Goal: Find specific page/section: Find specific page/section

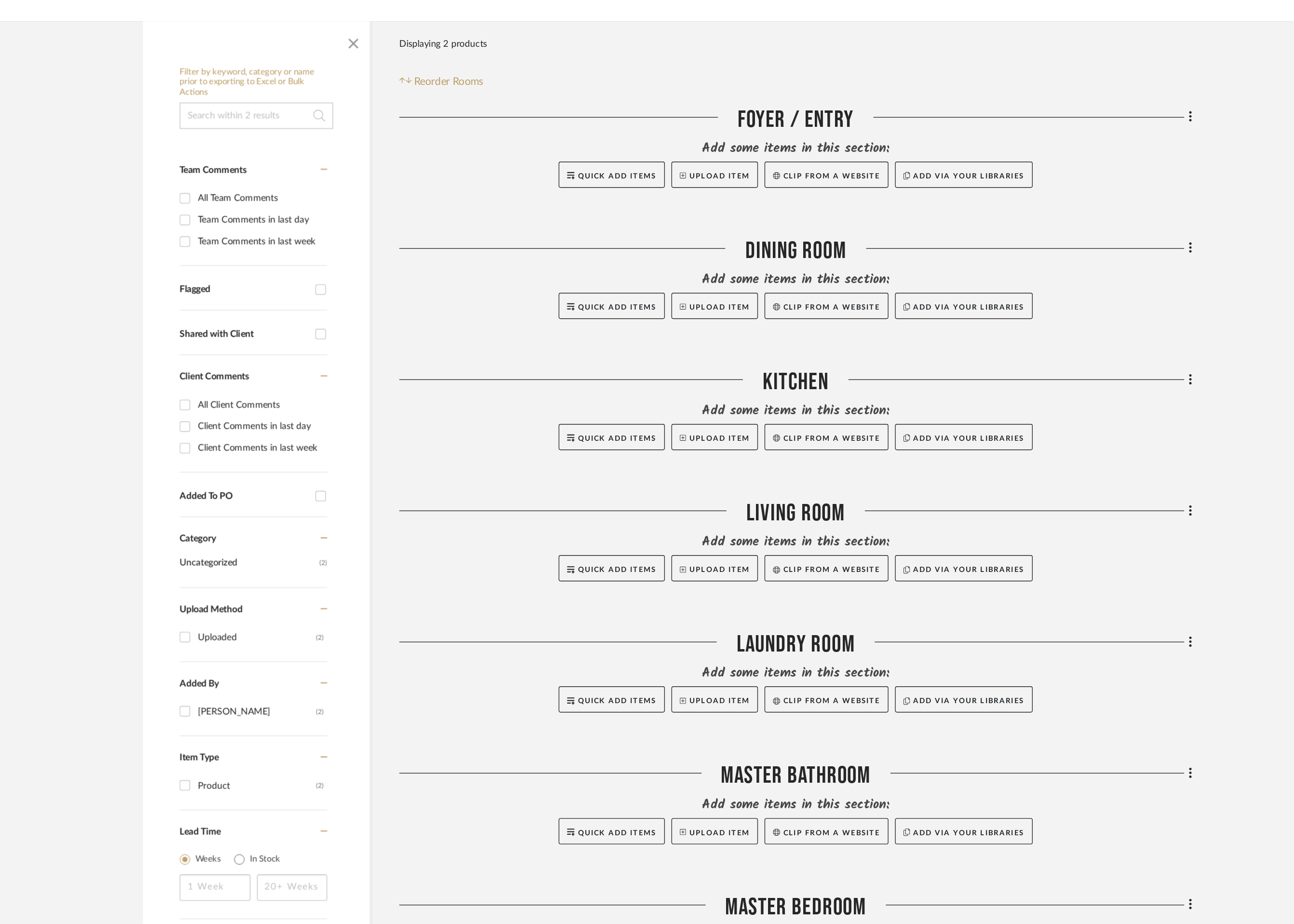
scroll to position [54, 0]
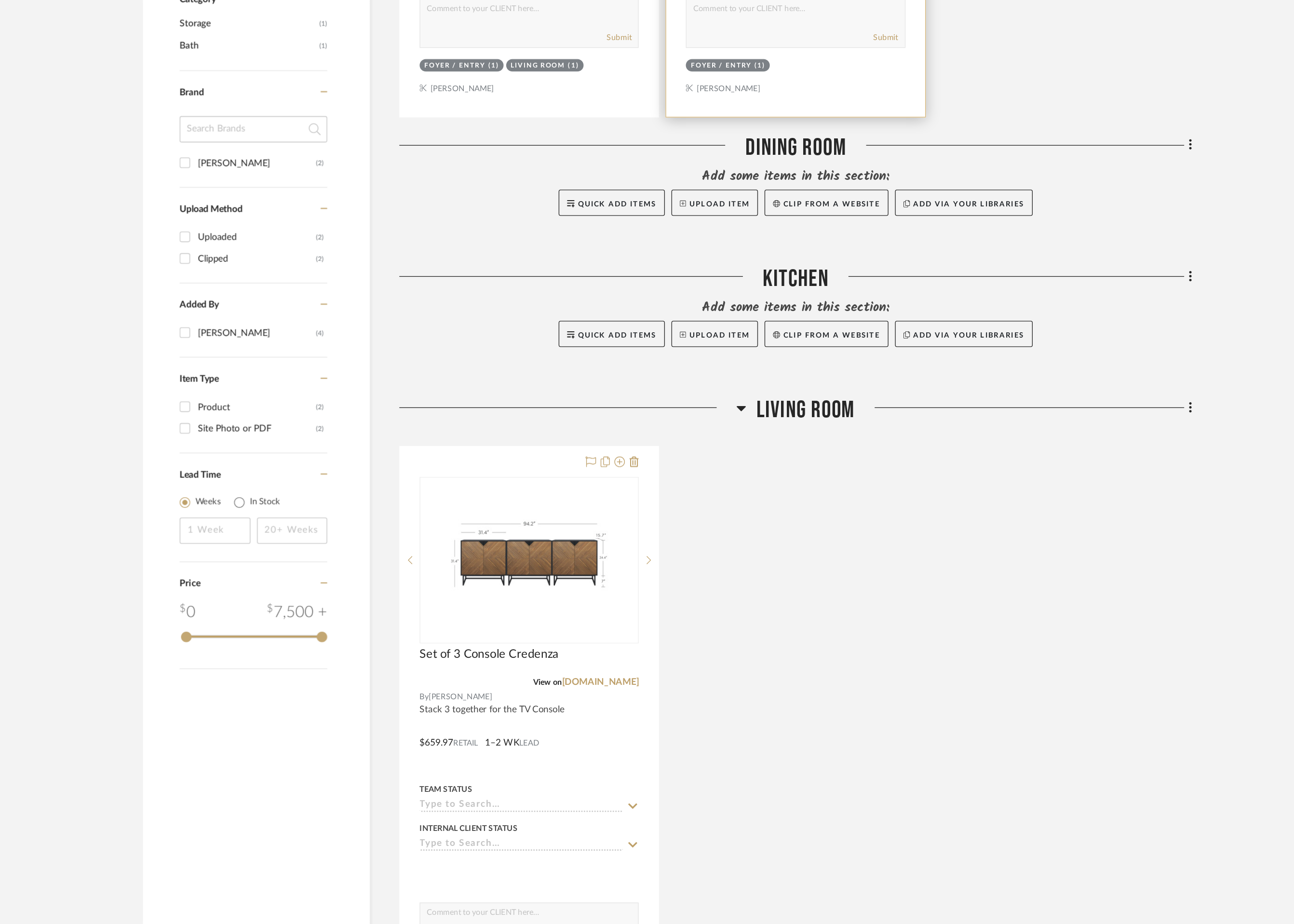
scroll to position [373, 0]
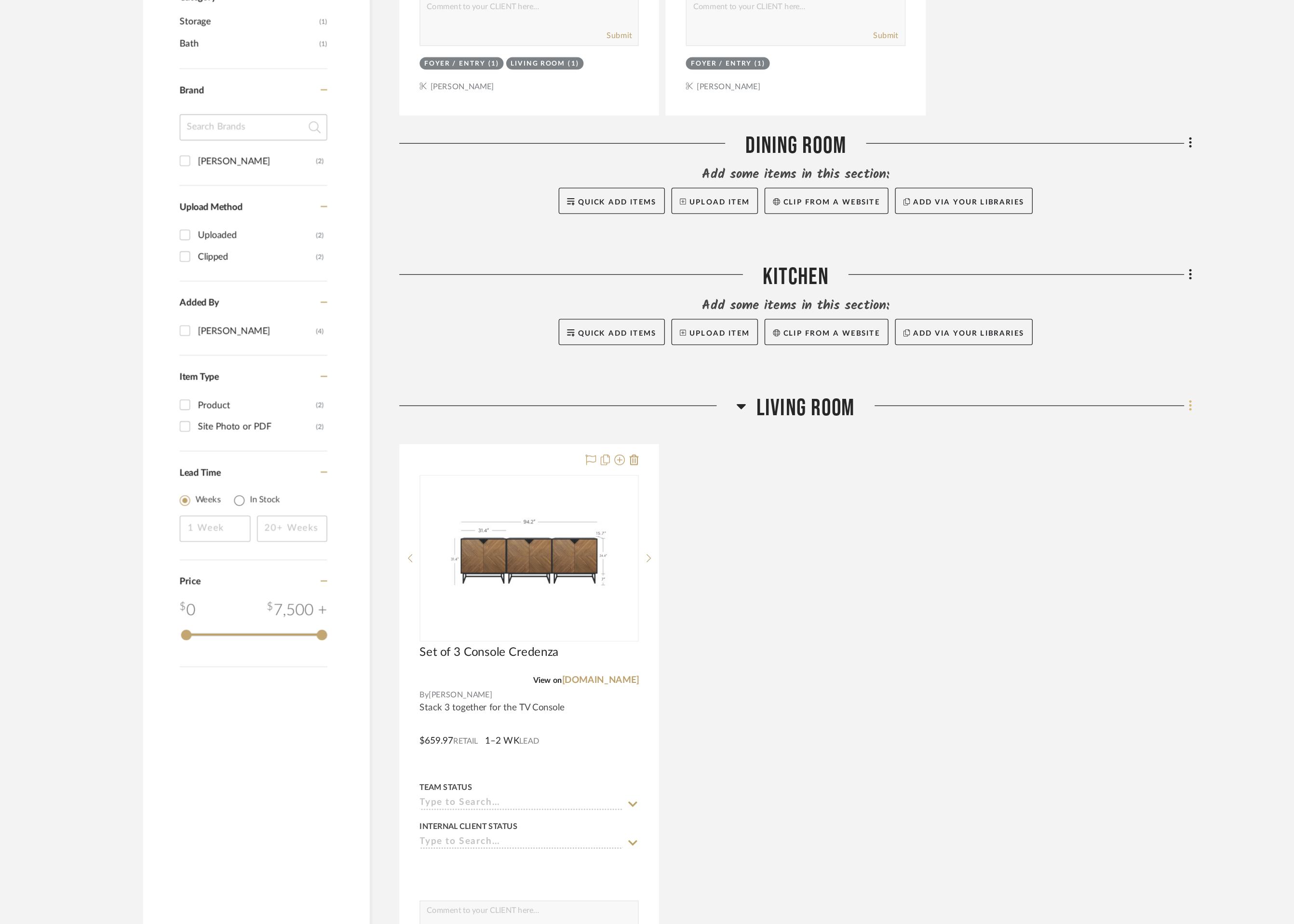
click at [1029, 540] on fa-icon at bounding box center [1031, 544] width 7 height 16
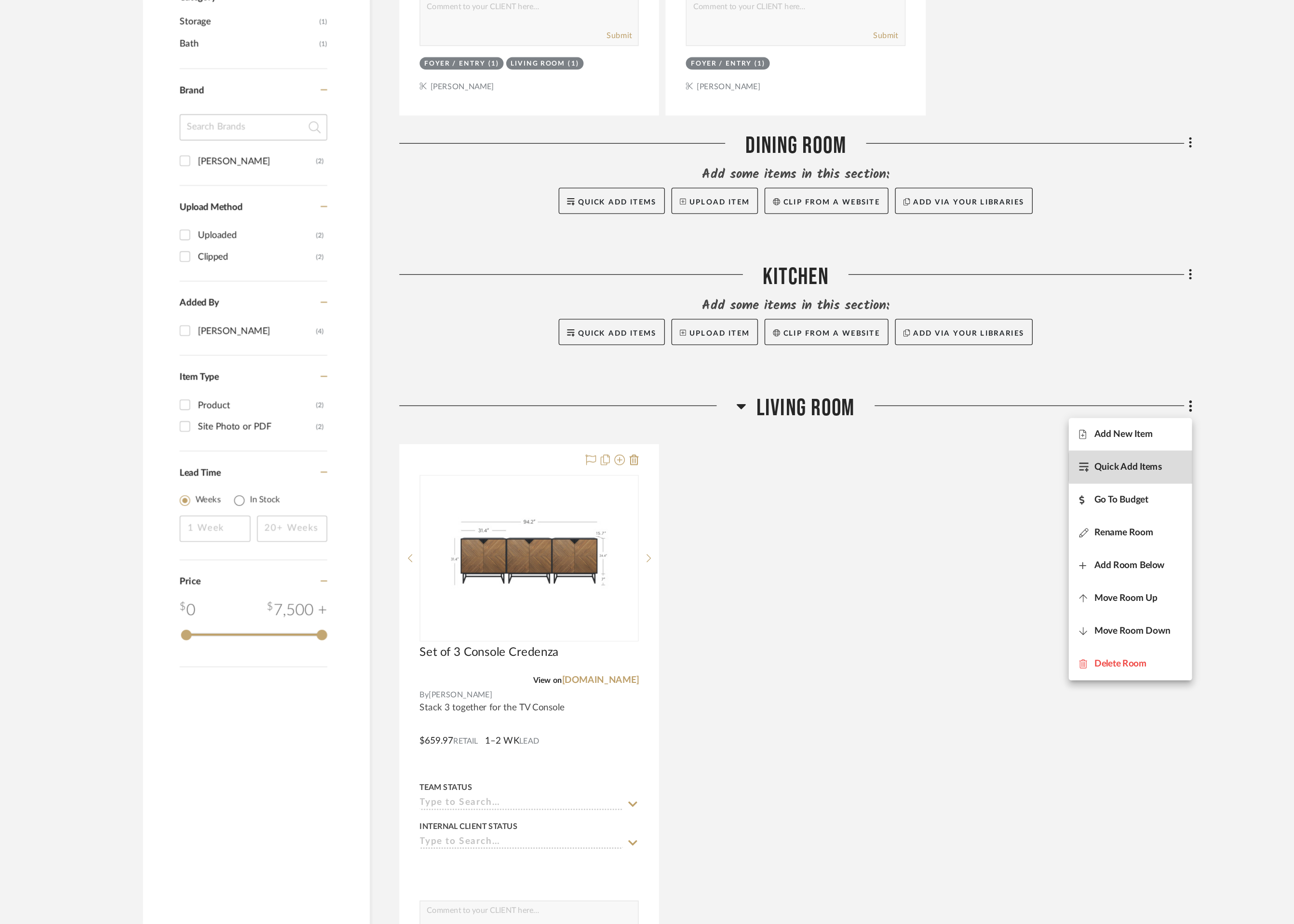
click at [1008, 588] on span "Quick Add Items" at bounding box center [986, 588] width 50 height 8
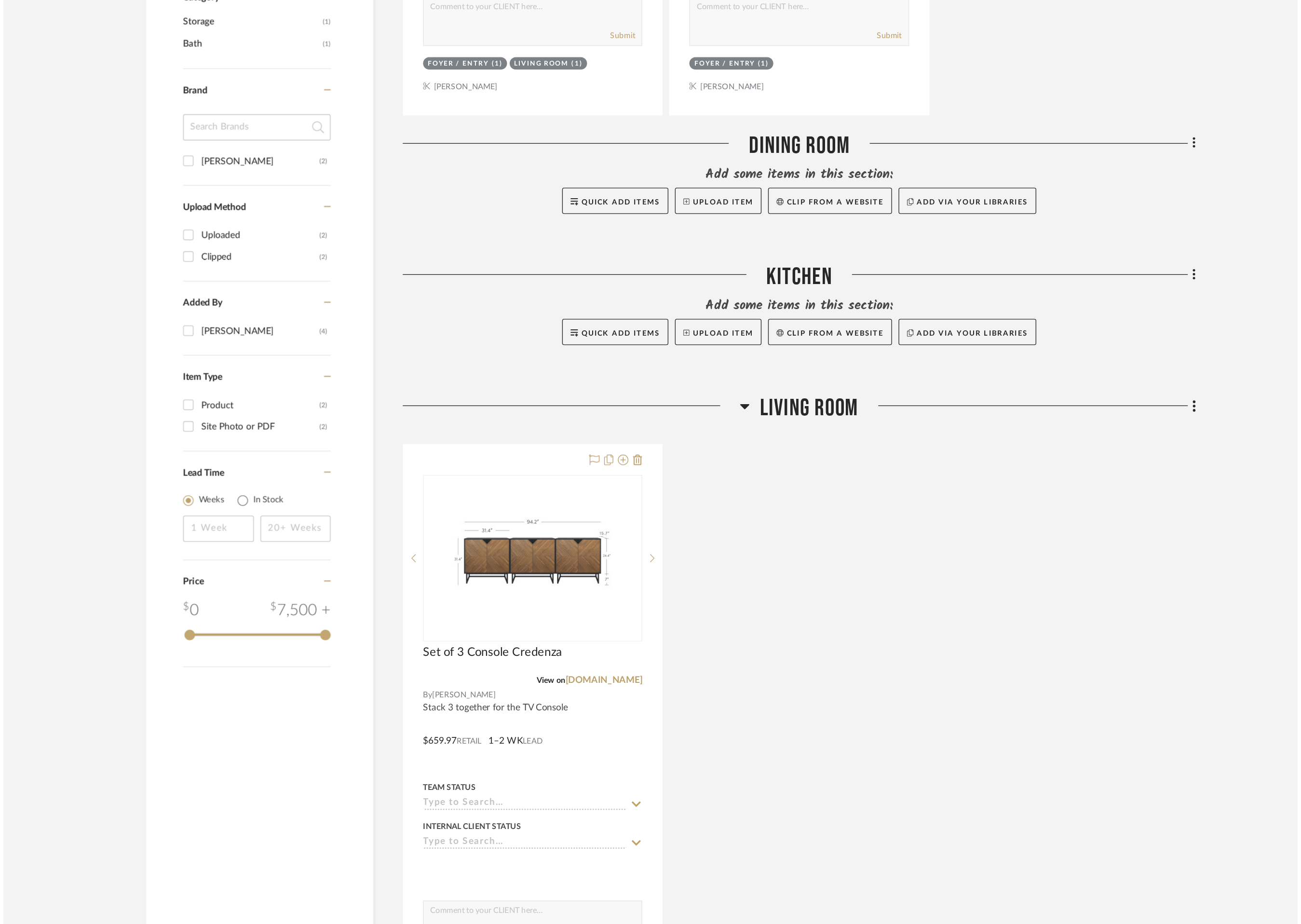
scroll to position [0, 0]
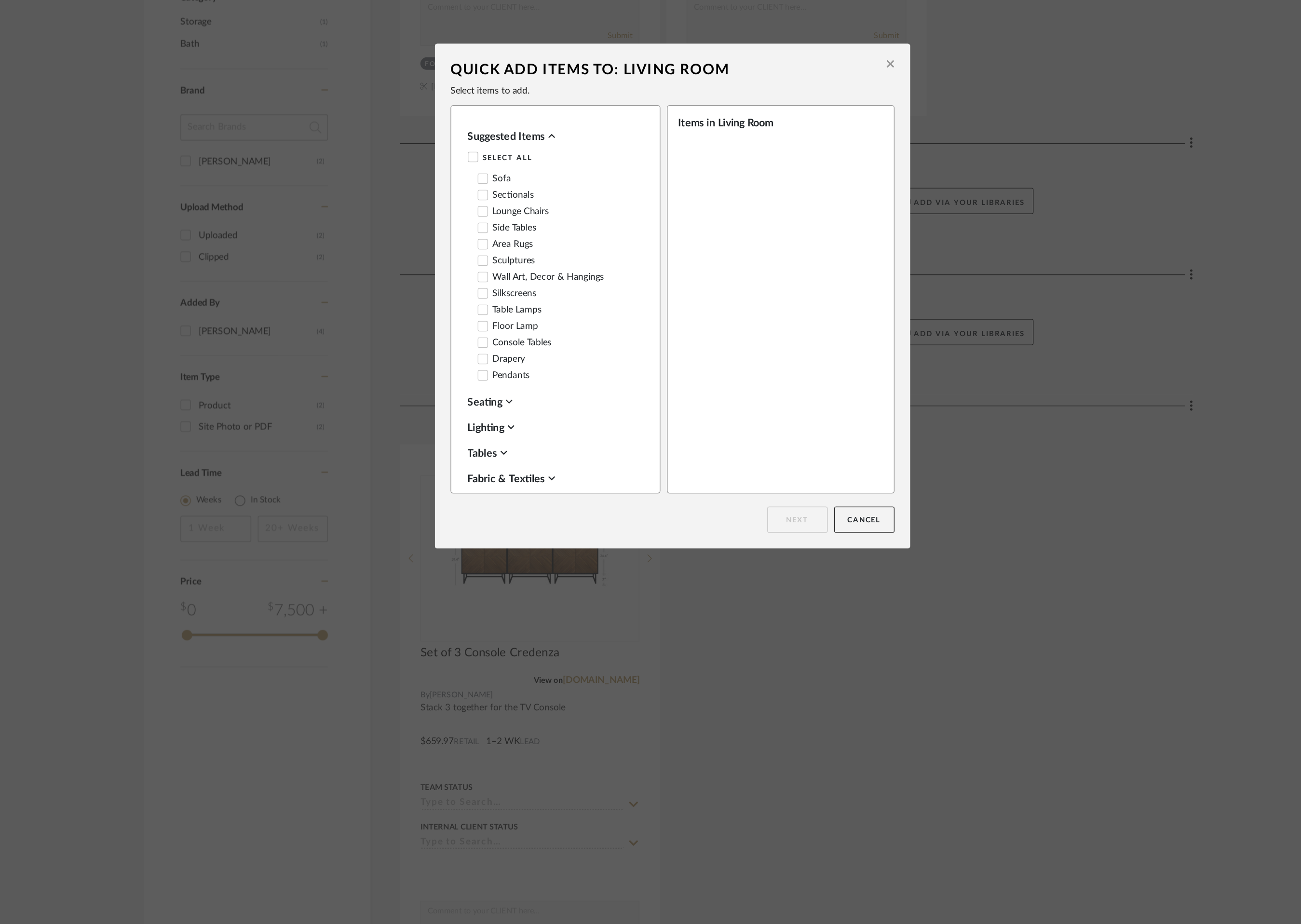
click at [529, 506] on label "Drapery" at bounding box center [524, 509] width 35 height 8
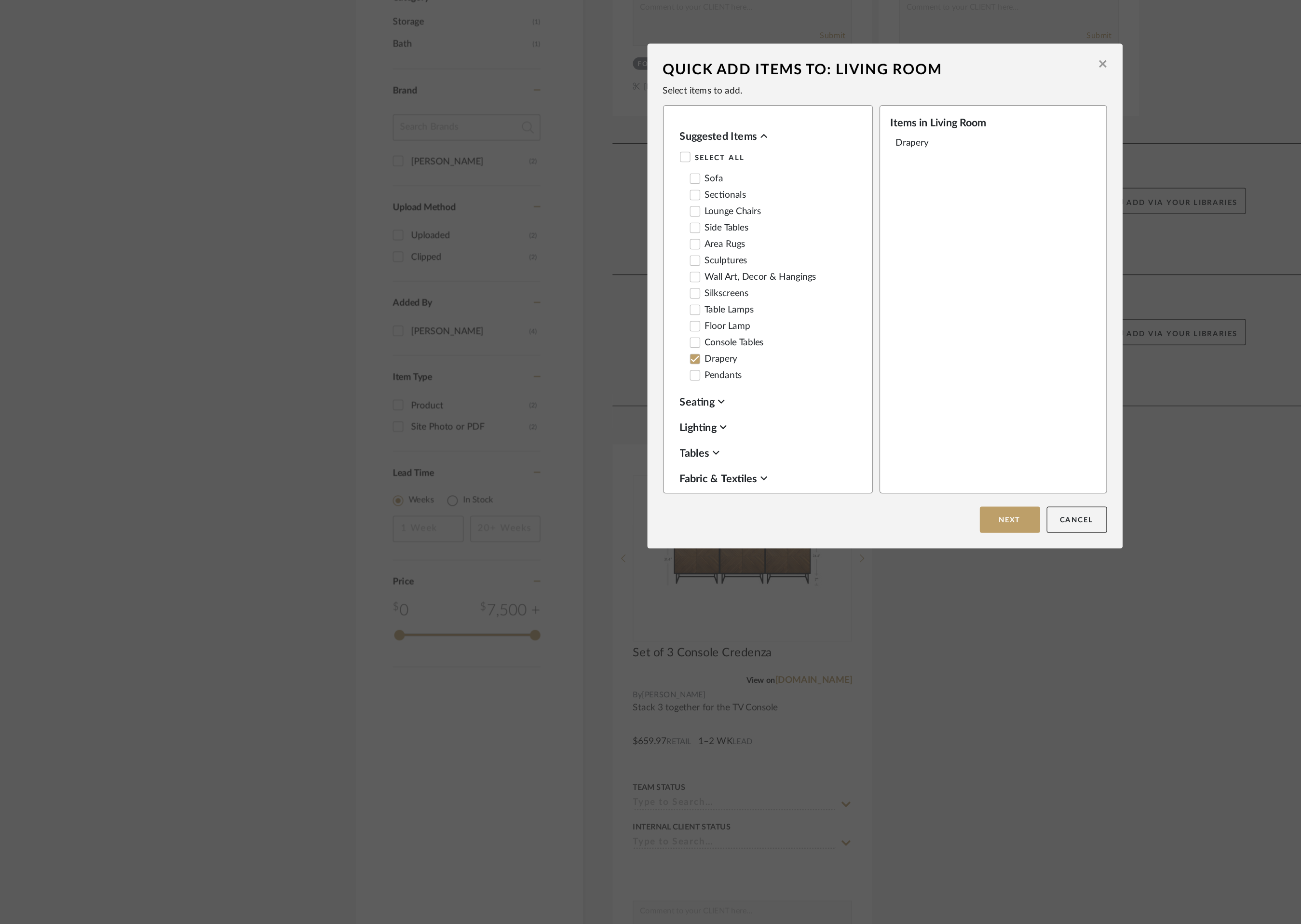
click at [509, 506] on icon at bounding box center [511, 508] width 7 height 5
click at [797, 626] on button "Cancel" at bounding box center [791, 627] width 45 height 20
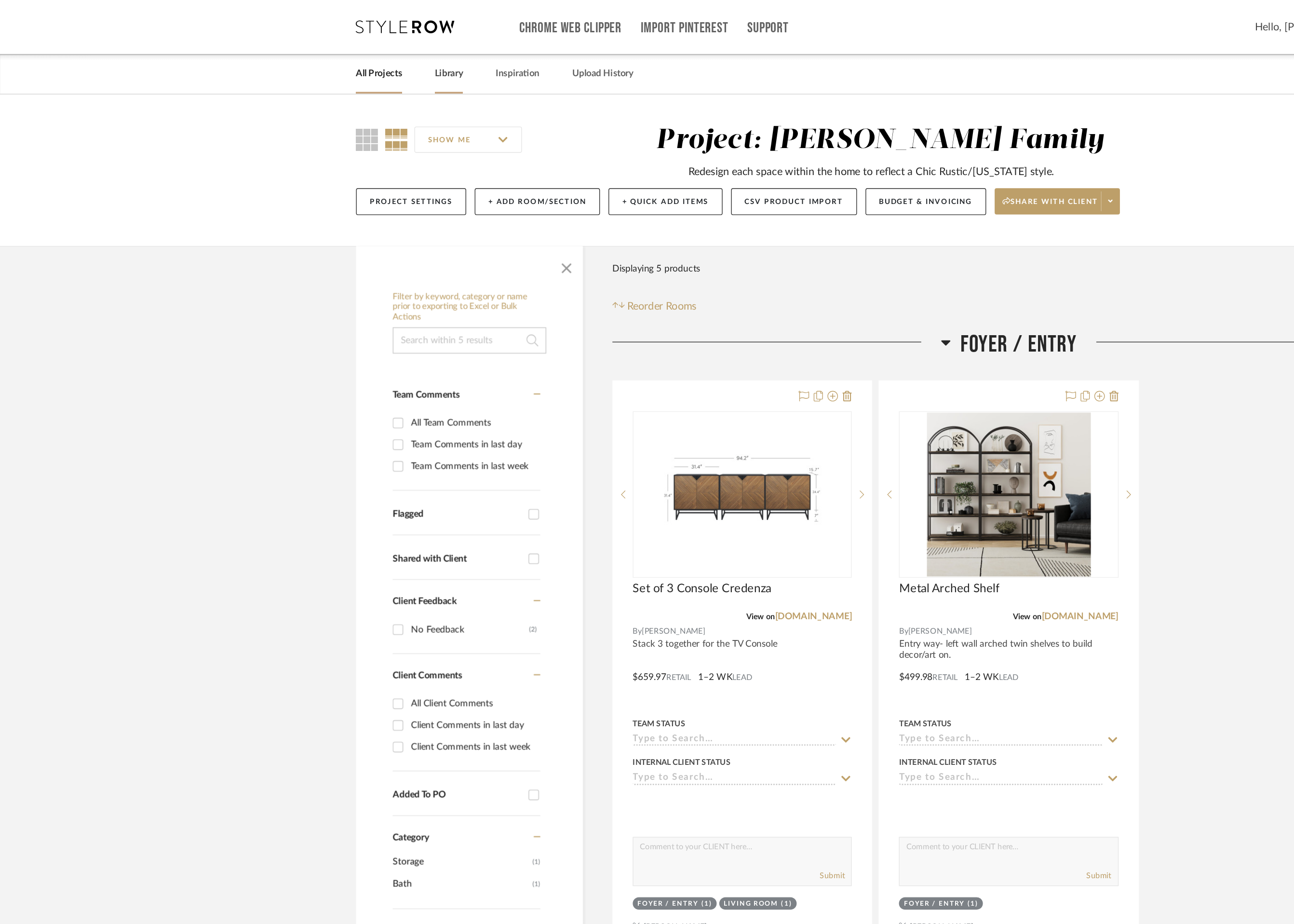
click at [340, 54] on link "Library" at bounding box center [330, 54] width 21 height 13
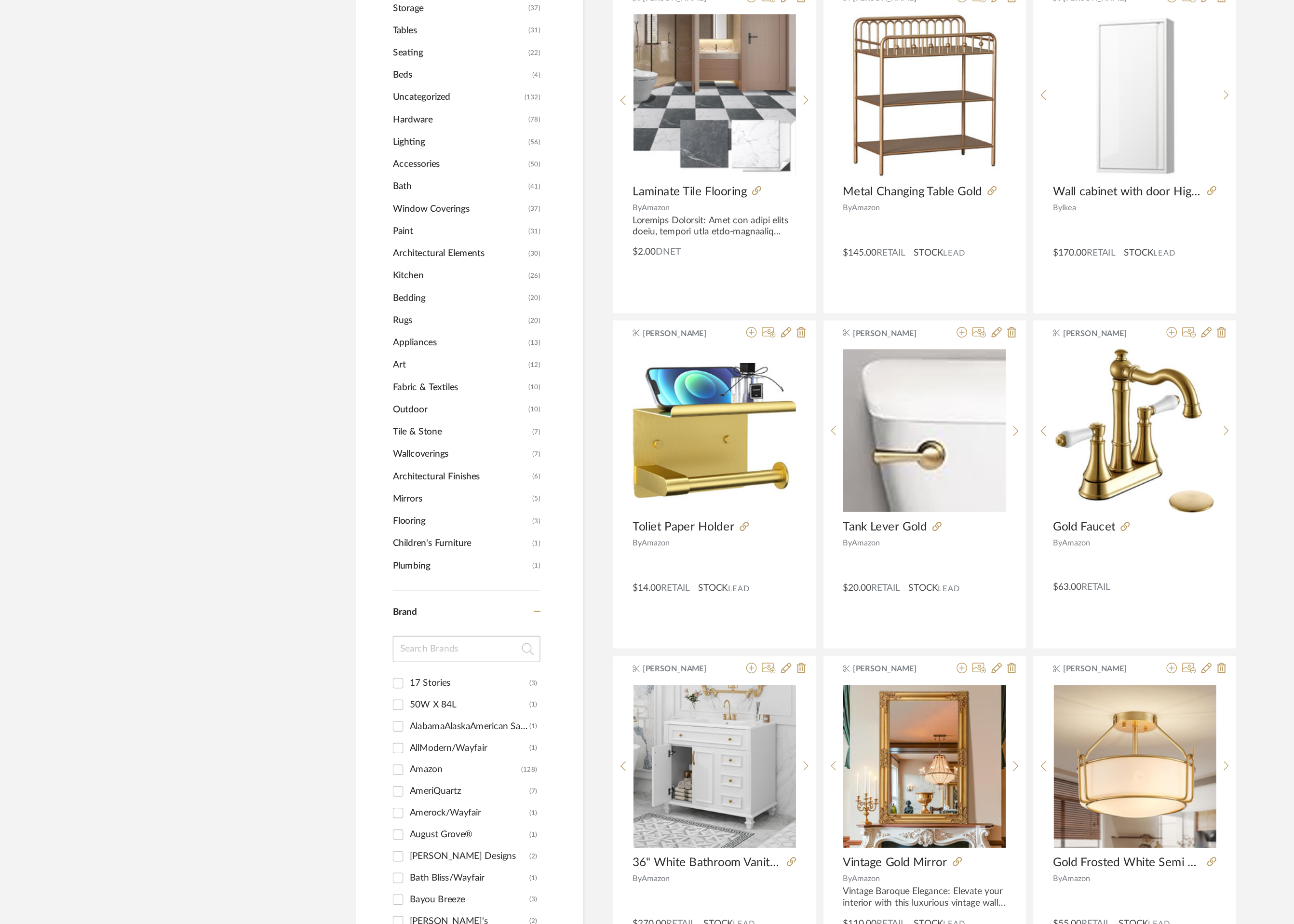
scroll to position [197, 0]
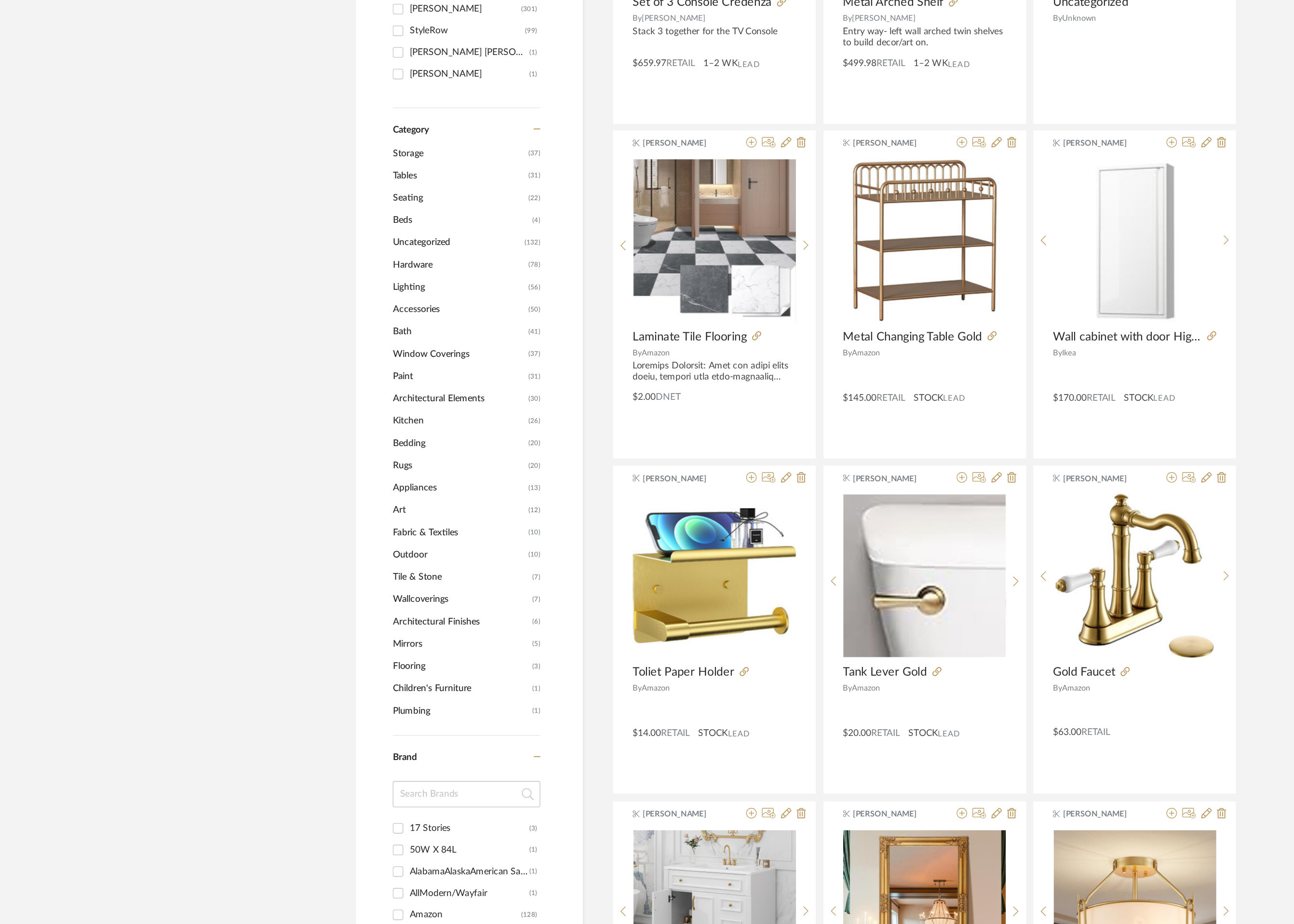
click at [316, 334] on span "Hardware" at bounding box center [337, 332] width 98 height 16
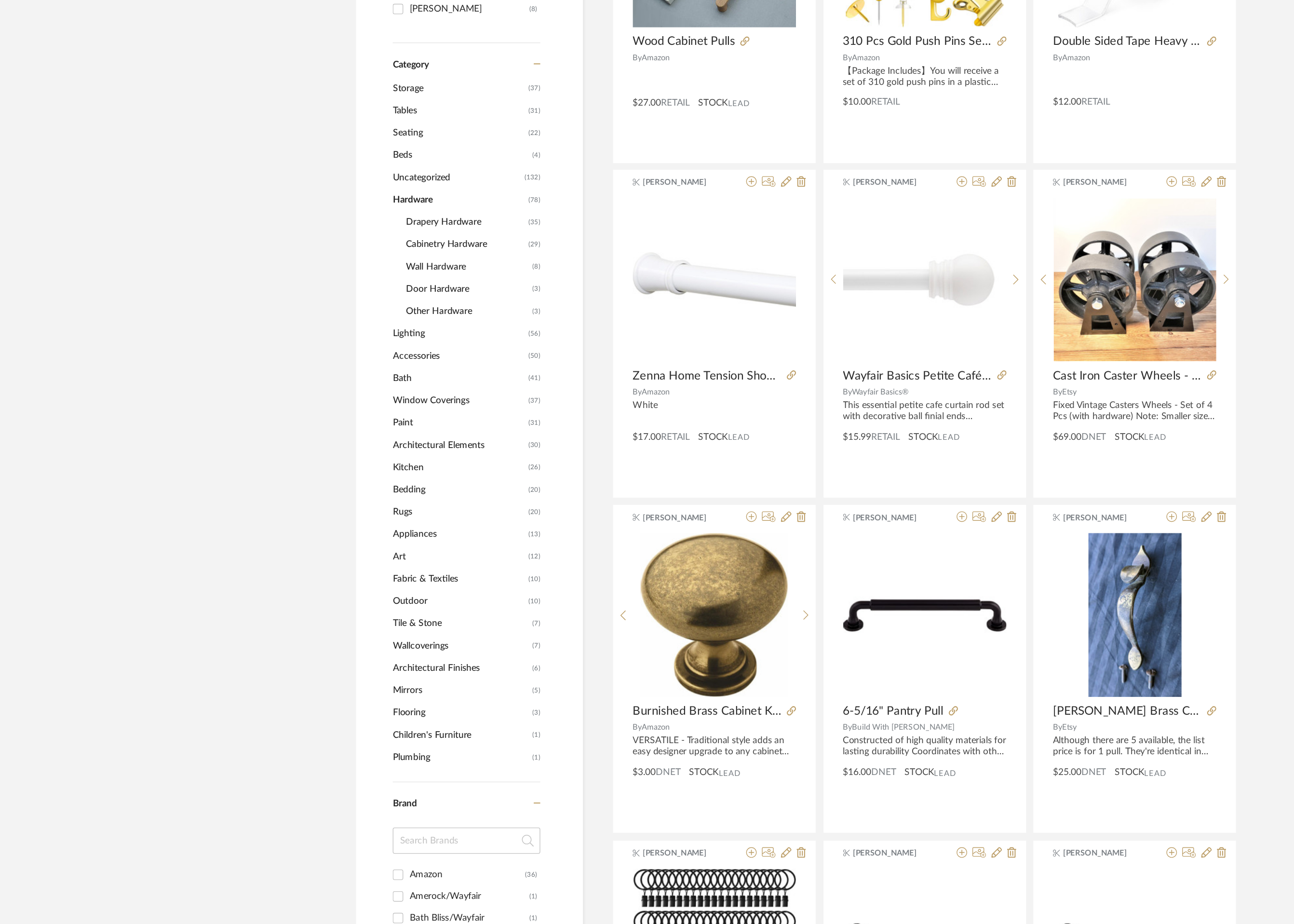
click at [332, 297] on span "Drapery Hardware" at bounding box center [342, 301] width 88 height 16
